Goal: Information Seeking & Learning: Learn about a topic

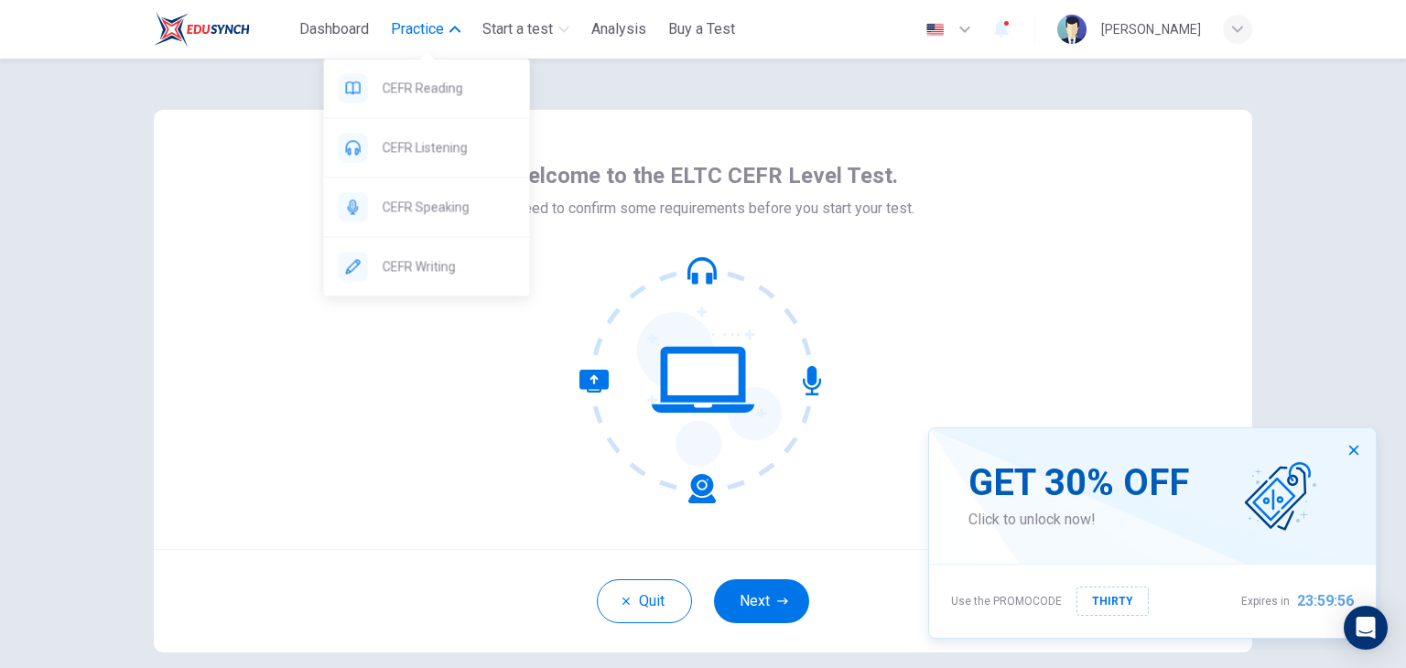
click at [416, 27] on span "Practice" at bounding box center [417, 29] width 53 height 22
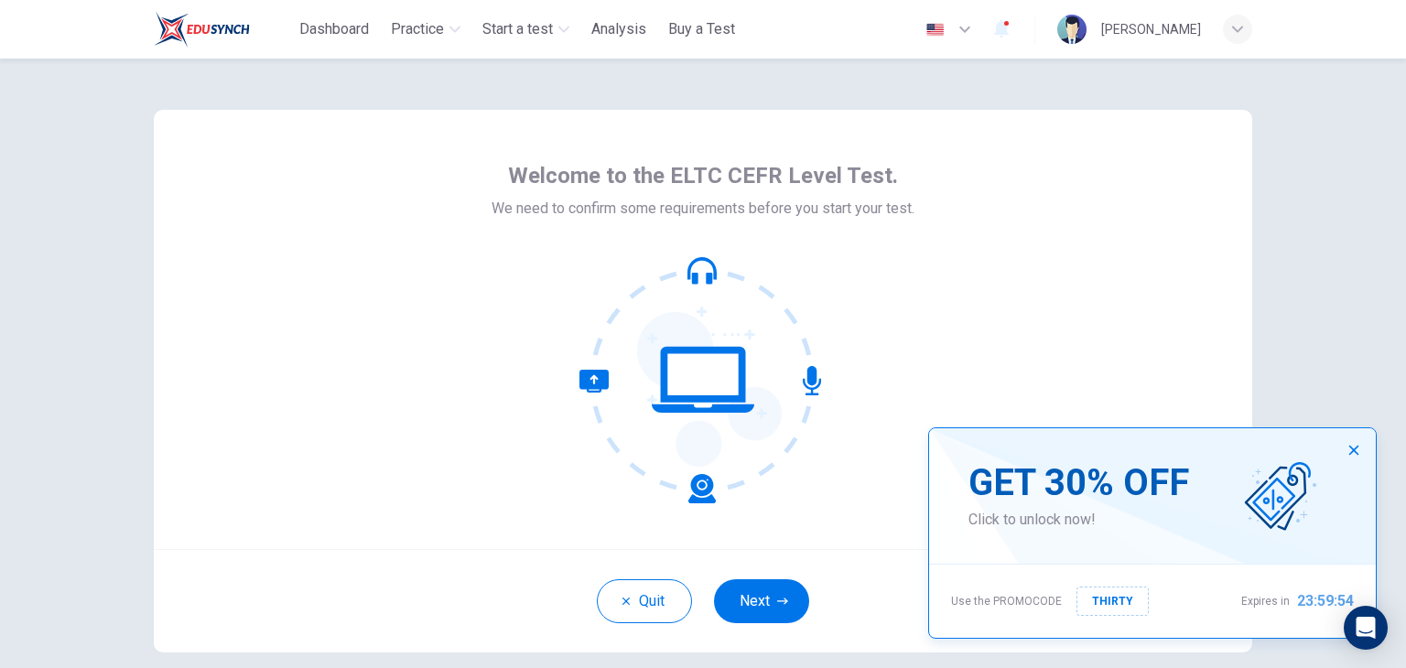
click at [1352, 456] on icon "button" at bounding box center [1353, 450] width 15 height 15
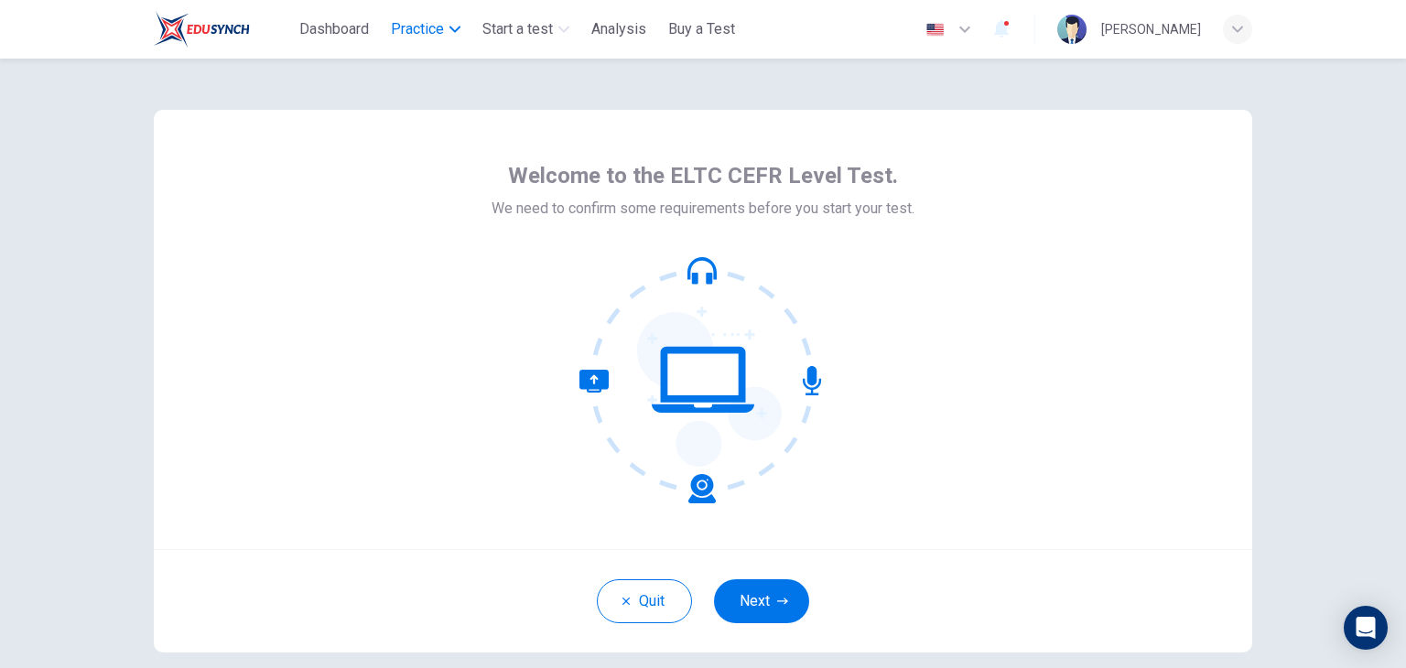
click at [430, 38] on span "Practice" at bounding box center [417, 29] width 53 height 22
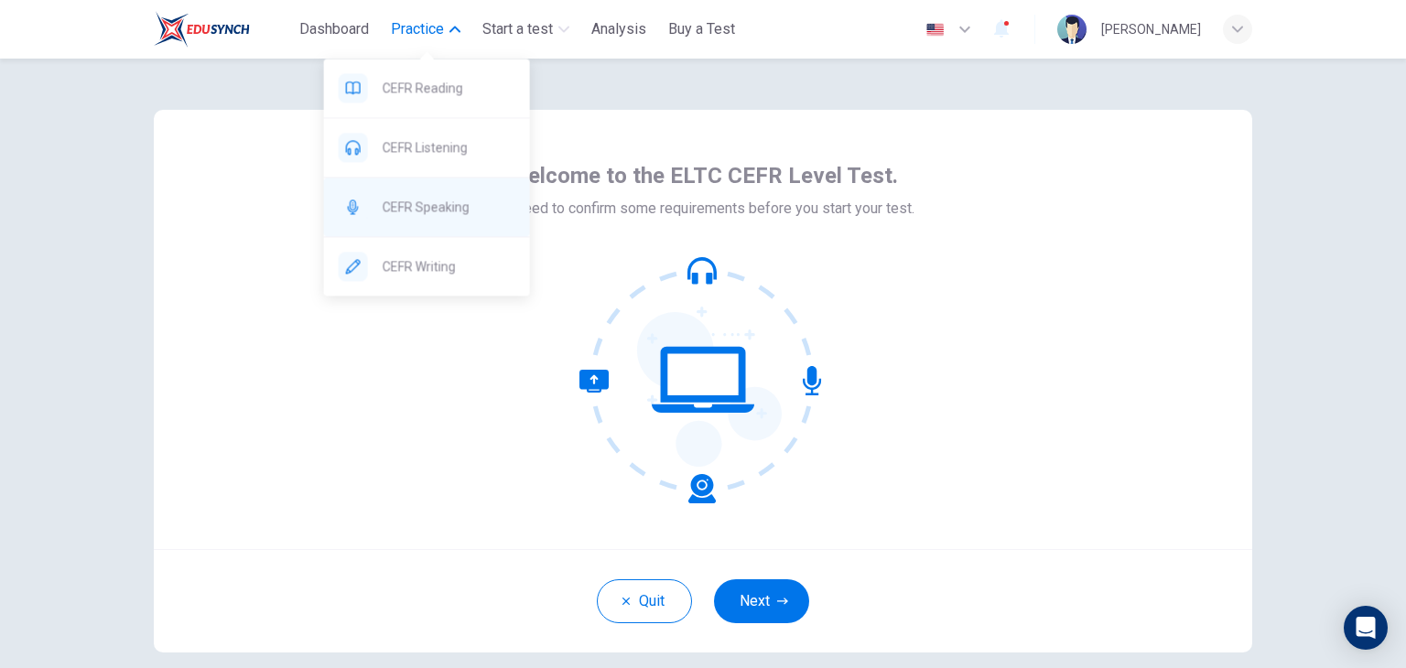
click at [450, 208] on span "CEFR Speaking" at bounding box center [449, 207] width 133 height 22
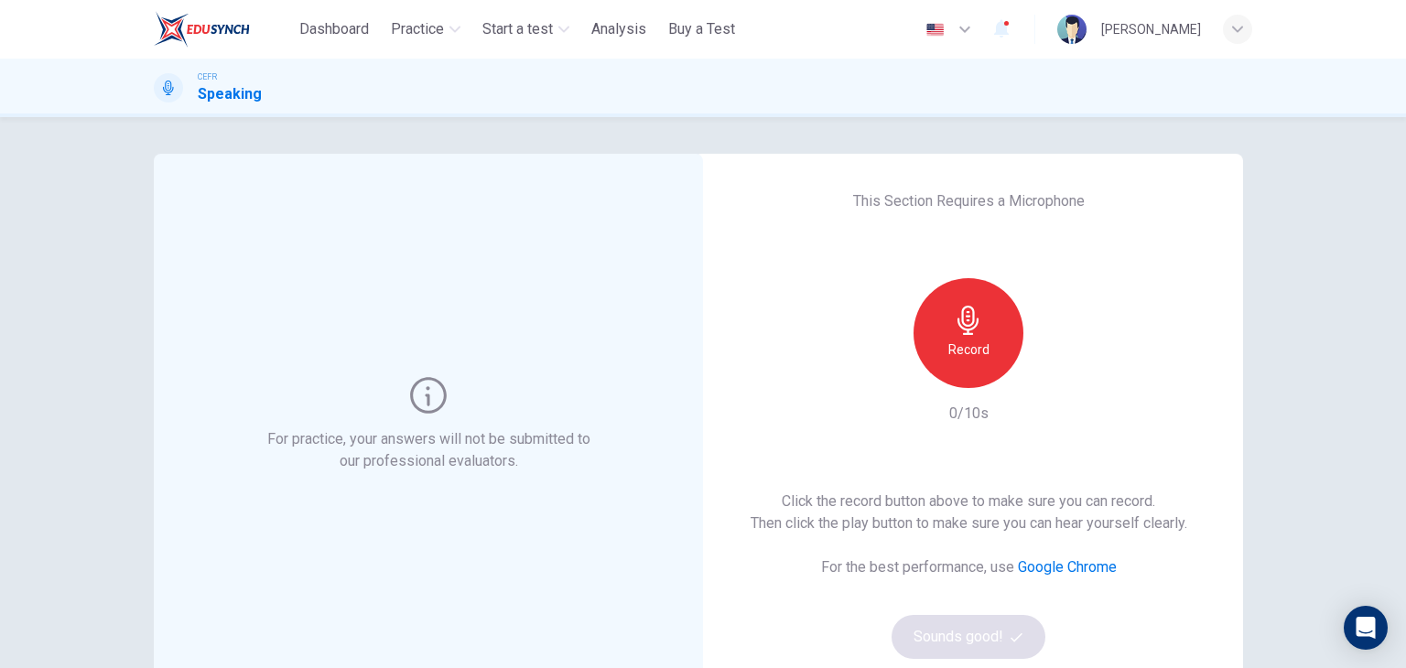
click at [968, 348] on h6 "Record" at bounding box center [968, 350] width 41 height 22
click at [968, 348] on h6 "Stop" at bounding box center [968, 350] width 27 height 22
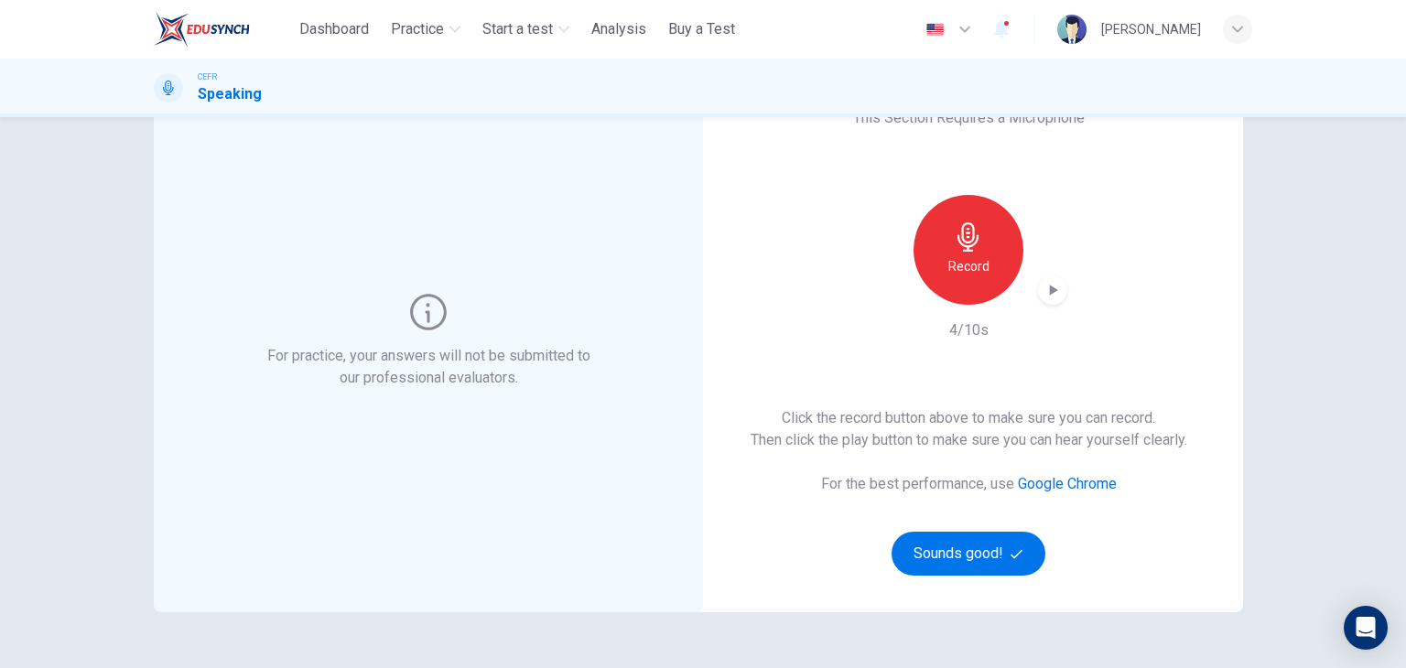
scroll to position [217, 0]
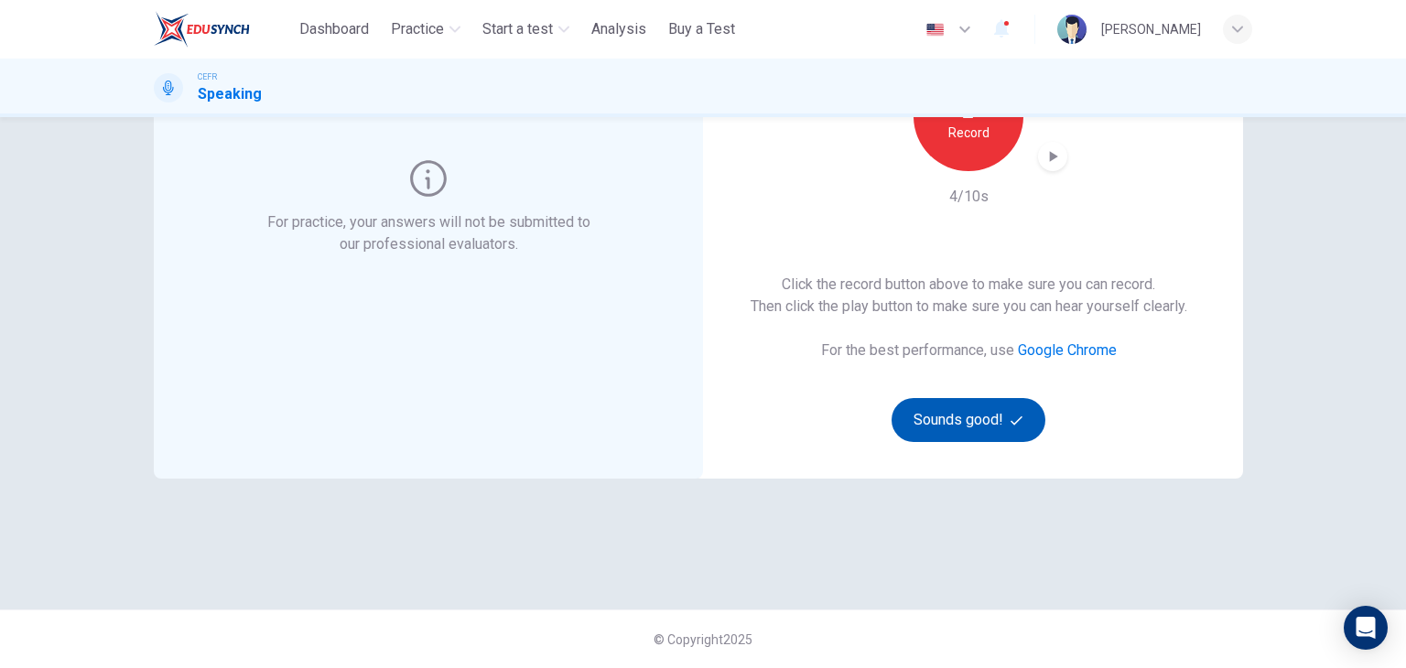
click at [1010, 422] on icon "button" at bounding box center [1016, 420] width 12 height 9
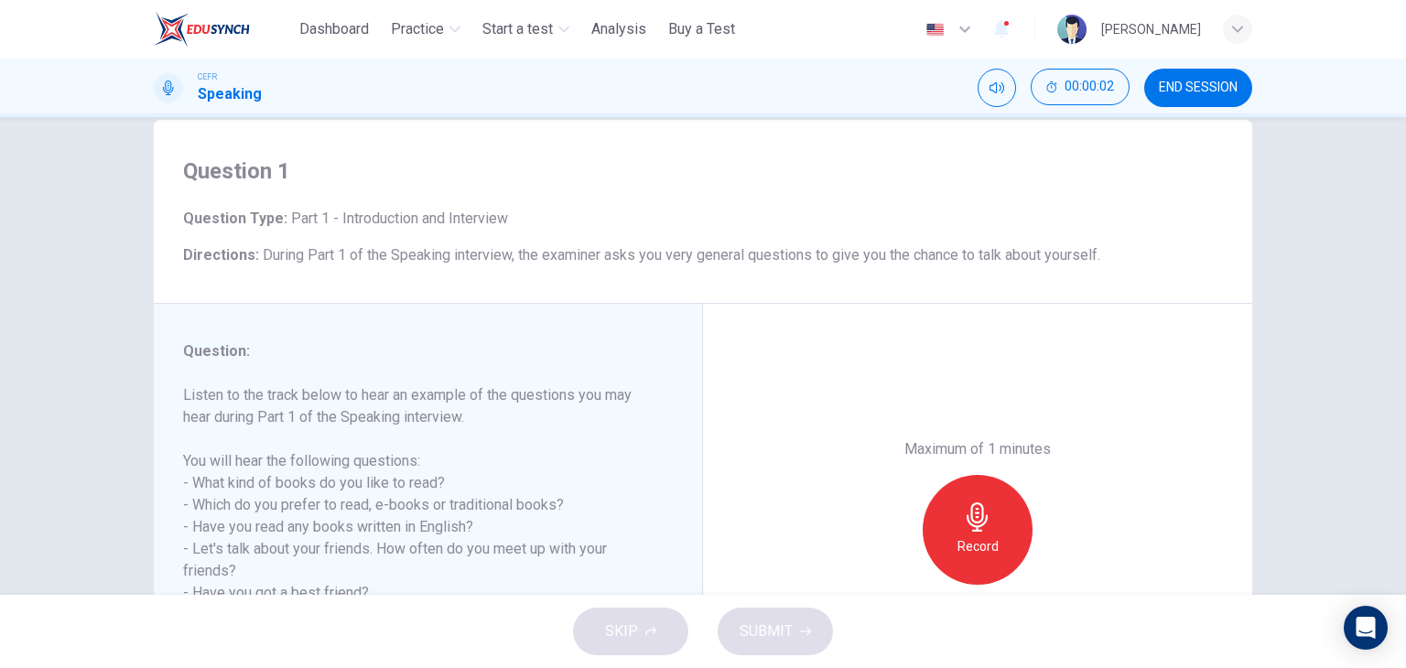
scroll to position [125, 0]
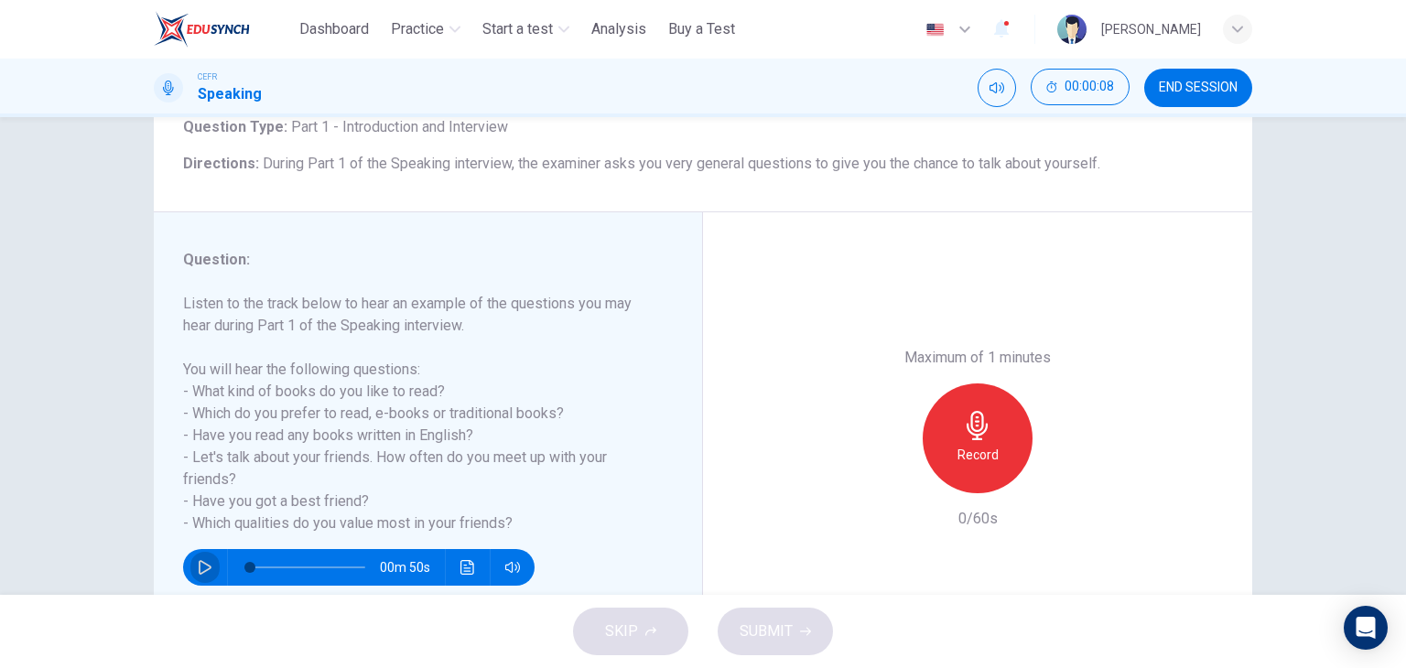
click at [201, 563] on icon "button" at bounding box center [205, 567] width 13 height 15
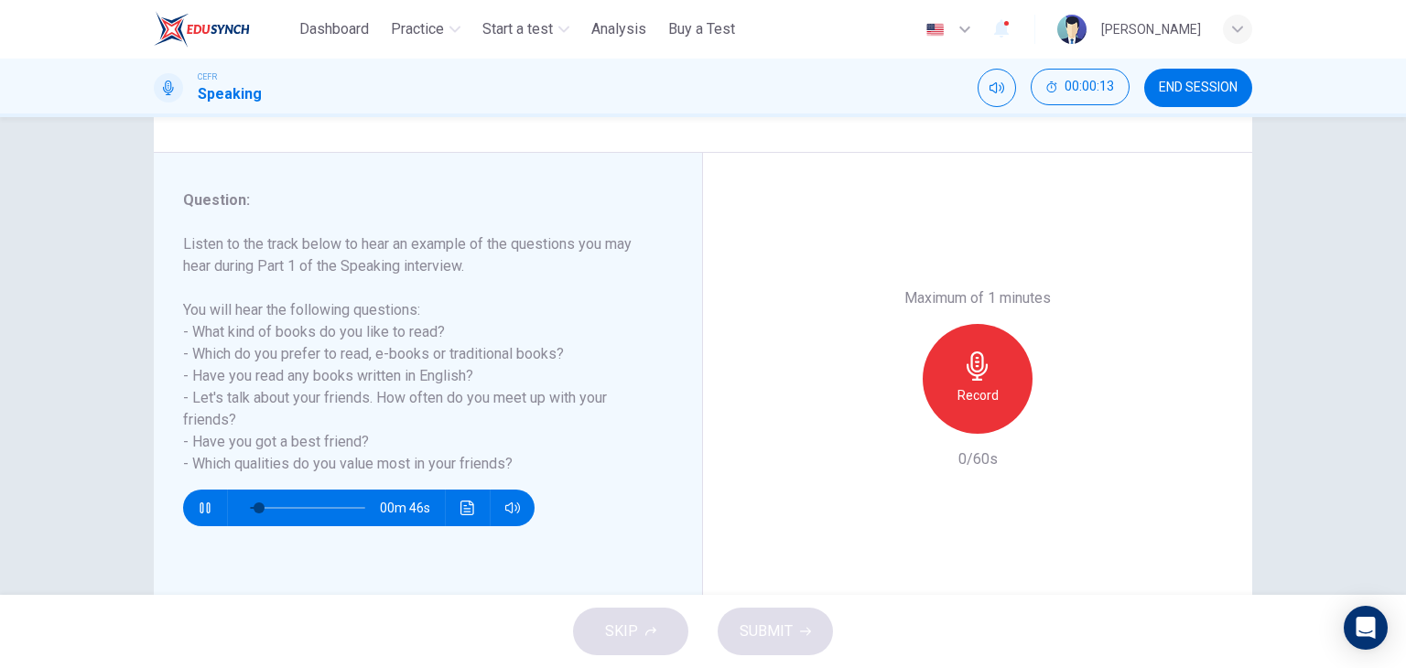
scroll to position [217, 0]
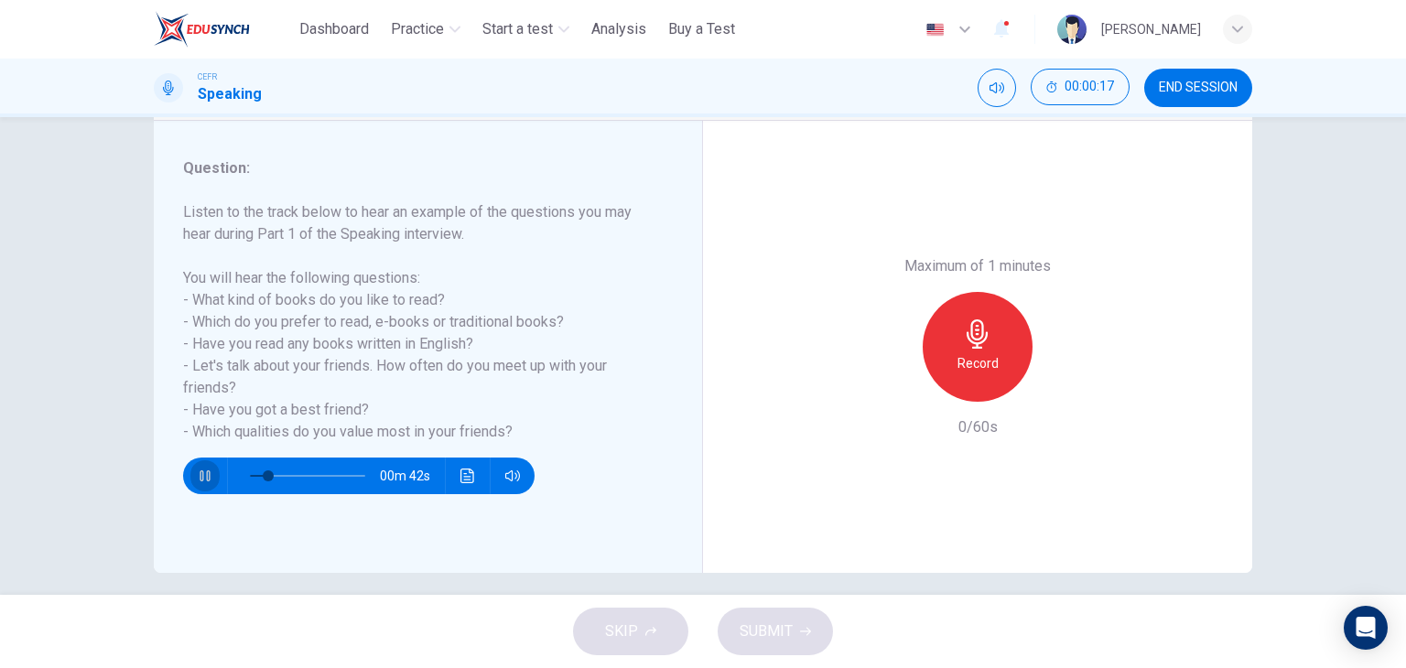
click at [198, 475] on icon "button" at bounding box center [205, 476] width 15 height 15
click at [977, 340] on icon "button" at bounding box center [976, 333] width 21 height 29
drag, startPoint x: 311, startPoint y: 320, endPoint x: 407, endPoint y: 404, distance: 127.2
click at [407, 404] on h6 "Listen to the track below to hear an example of the questions you may hear duri…" at bounding box center [417, 322] width 468 height 242
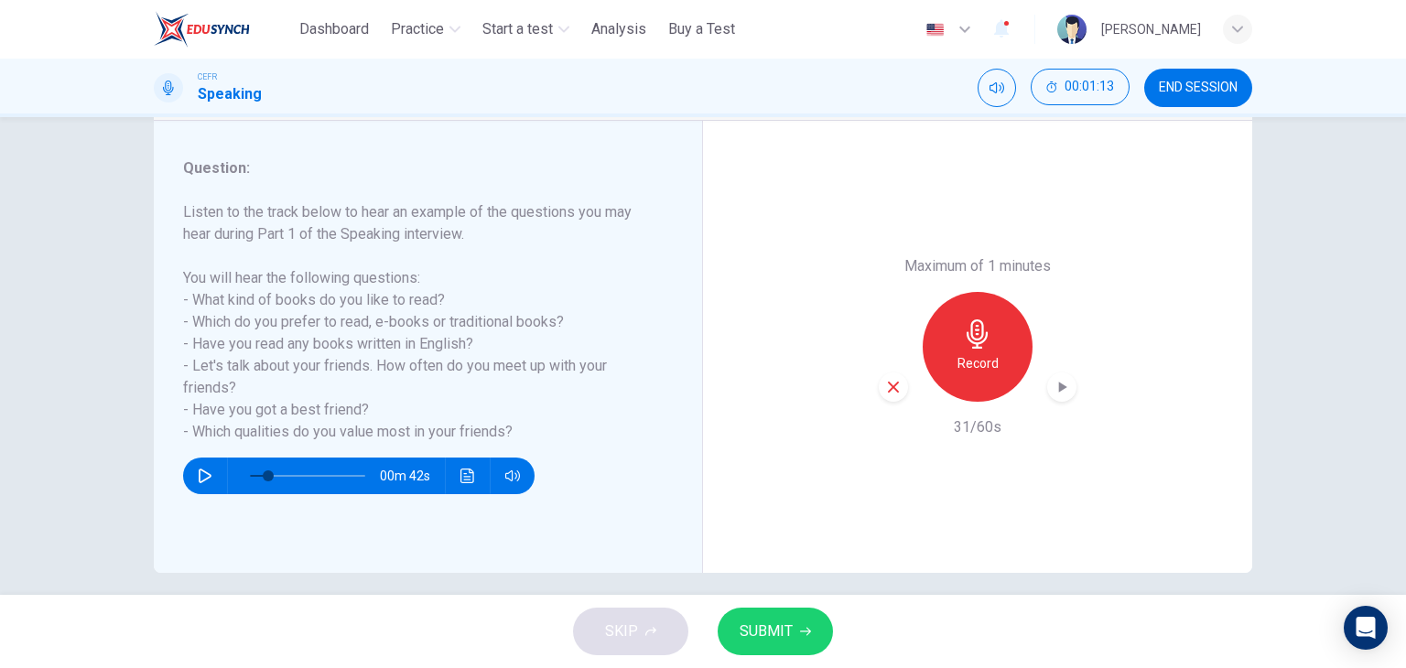
click at [200, 485] on button "button" at bounding box center [204, 476] width 29 height 37
click at [197, 485] on button "button" at bounding box center [204, 476] width 29 height 37
click at [1058, 390] on icon "button" at bounding box center [1062, 387] width 18 height 18
click at [894, 391] on icon "button" at bounding box center [893, 387] width 16 height 16
click at [198, 476] on icon "button" at bounding box center [205, 476] width 15 height 15
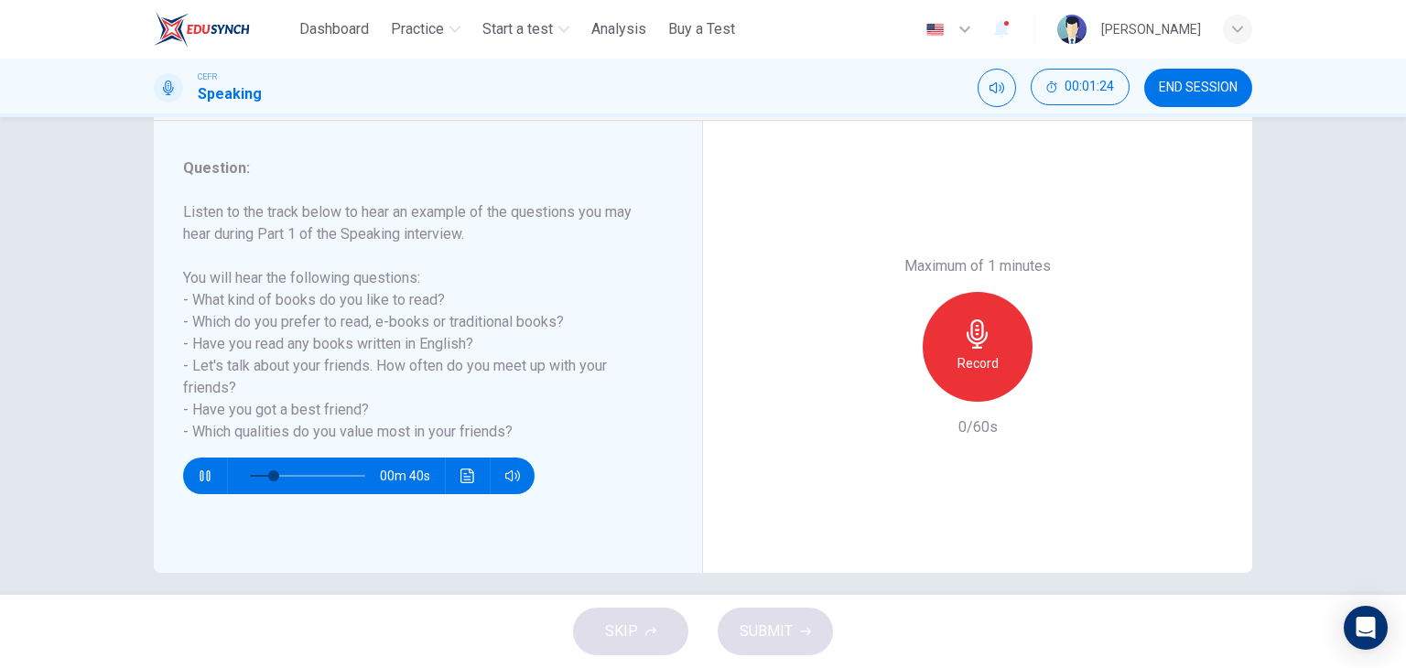
click at [200, 476] on icon "button" at bounding box center [205, 475] width 10 height 11
type input "**"
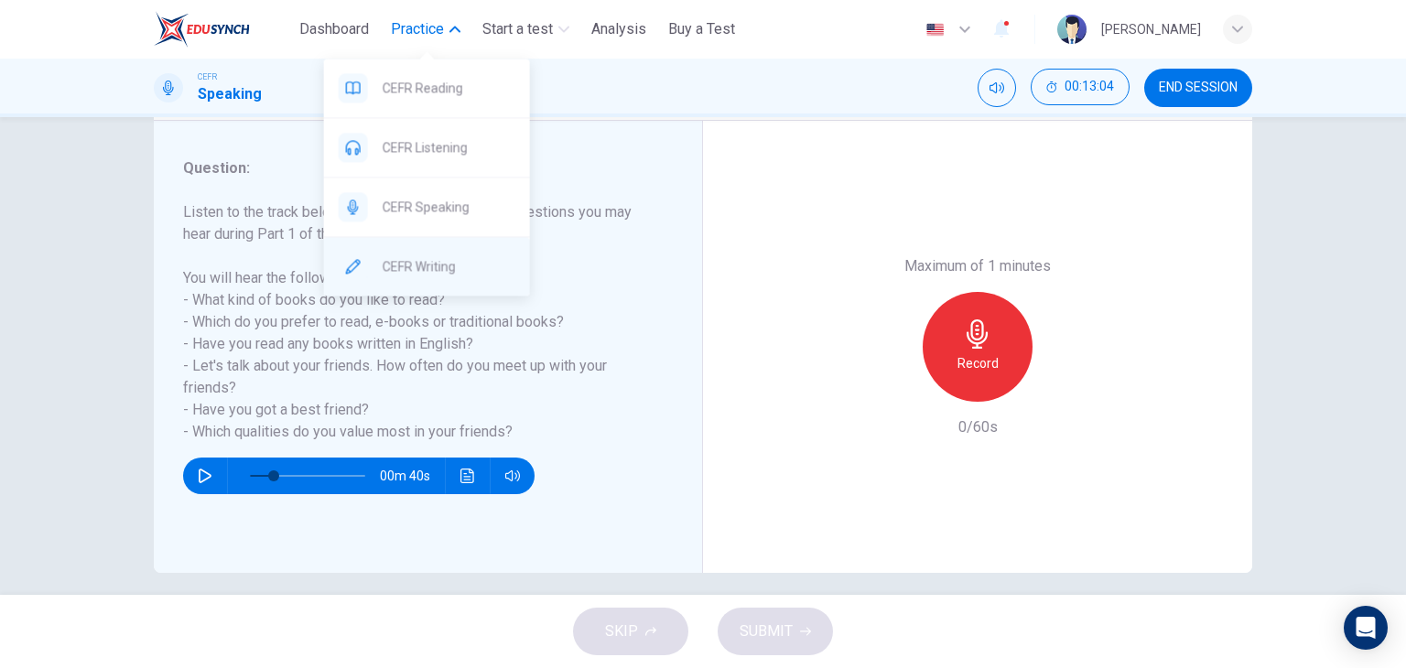
click at [451, 268] on span "CEFR Writing" at bounding box center [449, 266] width 133 height 22
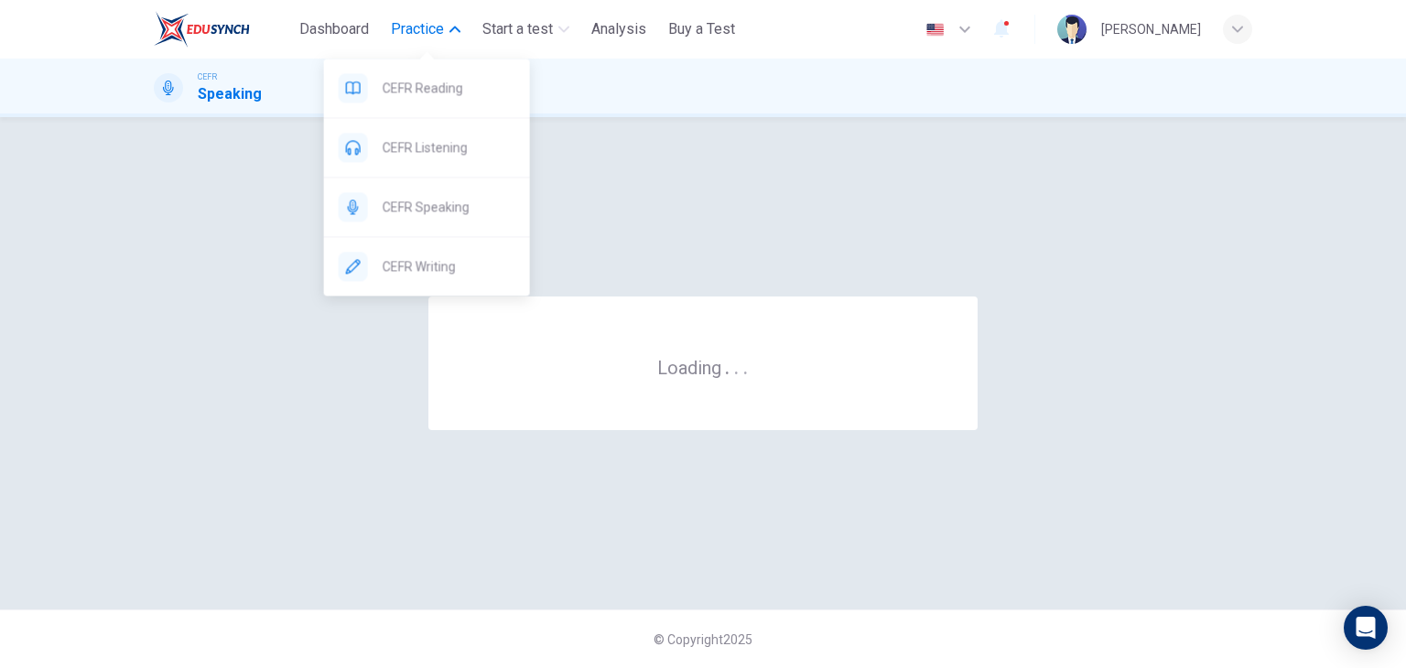
scroll to position [0, 0]
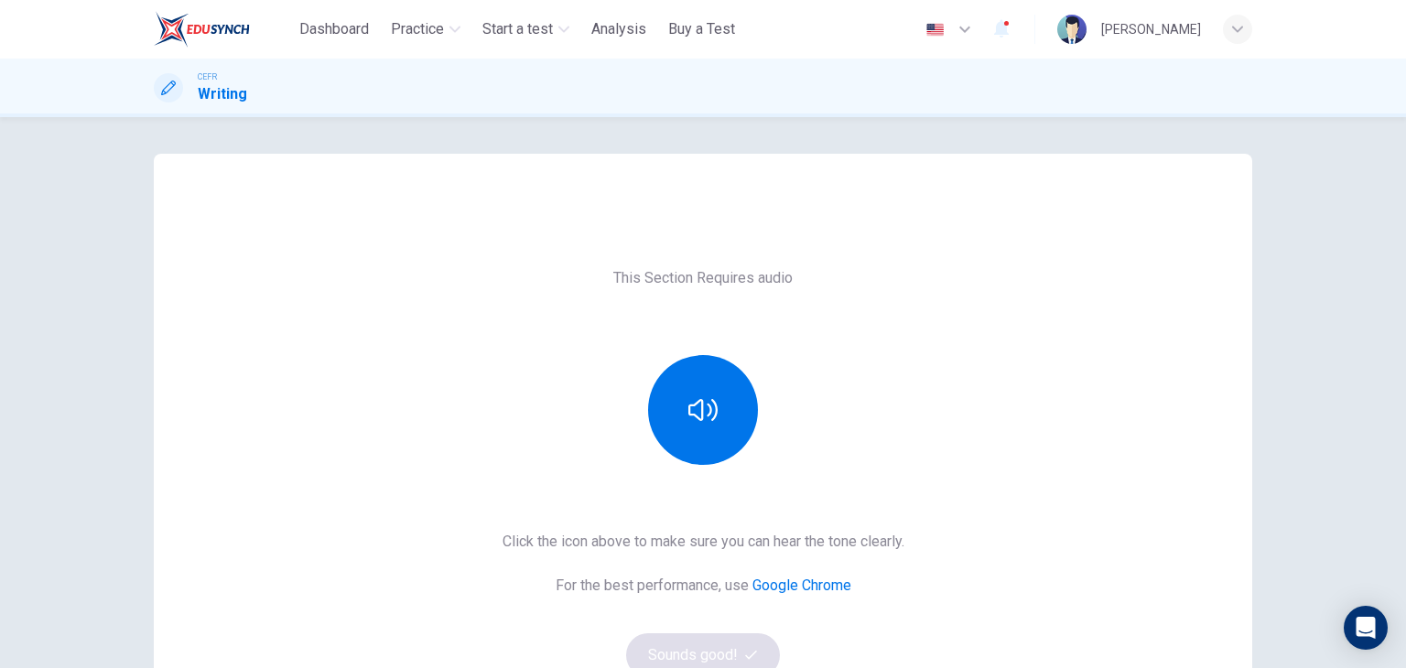
click at [790, 588] on link "Google Chrome" at bounding box center [801, 585] width 99 height 17
